Goal: Task Accomplishment & Management: Use online tool/utility

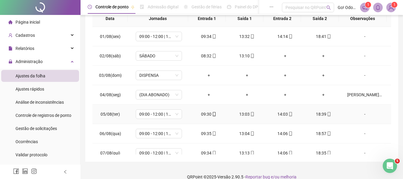
scroll to position [96, 0]
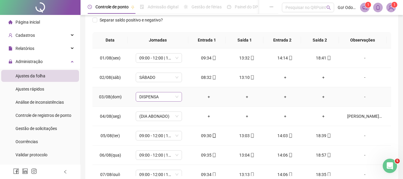
click at [174, 96] on span "DISPENSA" at bounding box center [158, 96] width 39 height 9
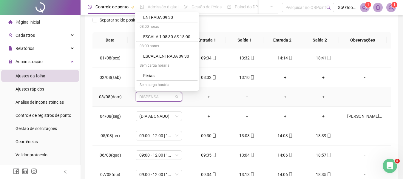
scroll to position [179, 0]
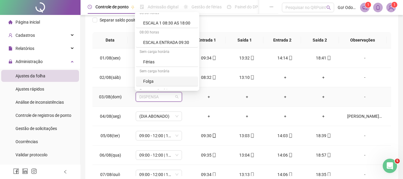
click at [182, 81] on div "Folga" at bounding box center [168, 81] width 51 height 7
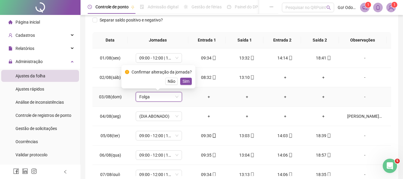
click at [183, 81] on span "Sim" at bounding box center [186, 81] width 7 height 7
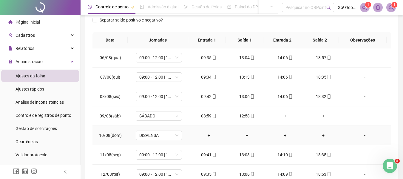
scroll to position [119, 0]
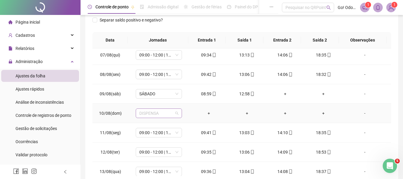
click at [170, 118] on div "DISPENSA" at bounding box center [159, 113] width 46 height 10
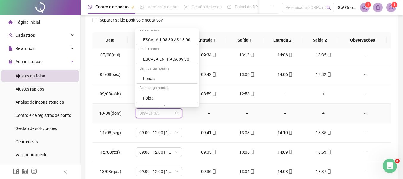
scroll to position [179, 0]
click at [165, 93] on div "Folga" at bounding box center [167, 98] width 62 height 10
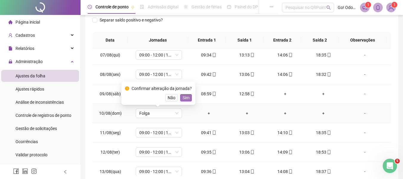
click at [184, 95] on span "Sim" at bounding box center [186, 97] width 7 height 7
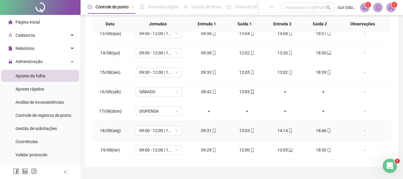
scroll to position [126, 0]
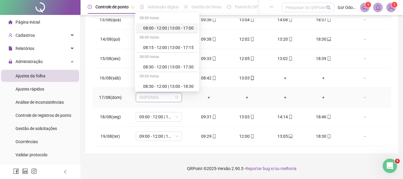
click at [176, 101] on span "DISPENSA" at bounding box center [158, 97] width 39 height 9
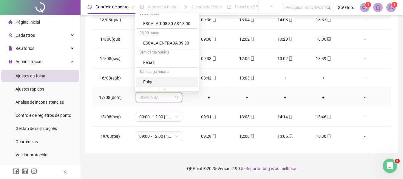
click at [174, 80] on div "Folga" at bounding box center [168, 82] width 51 height 7
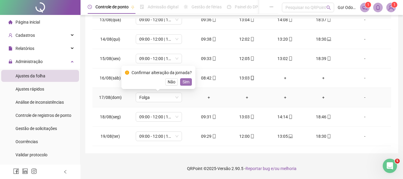
click at [183, 82] on span "Sim" at bounding box center [186, 82] width 7 height 7
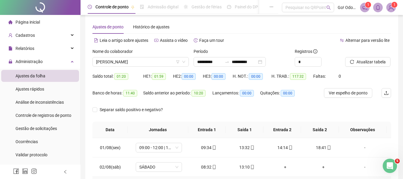
scroll to position [0, 0]
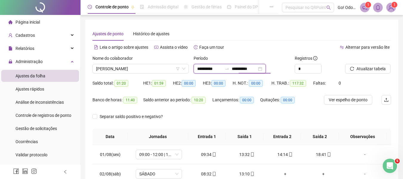
click at [255, 69] on input "**********" at bounding box center [244, 68] width 25 height 7
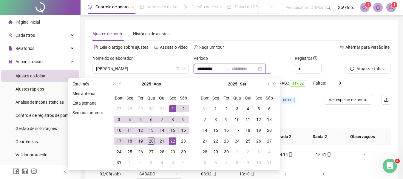
type input "**********"
click at [153, 141] on div "20" at bounding box center [151, 140] width 7 height 7
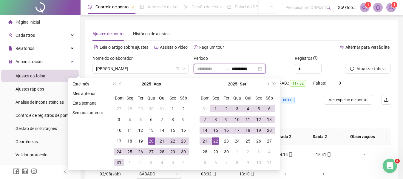
type input "**********"
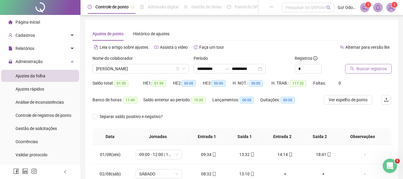
click at [380, 69] on span "Buscar registros" at bounding box center [372, 68] width 30 height 7
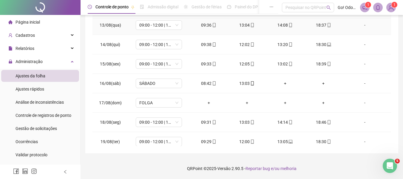
scroll to position [261, 0]
